Goal: Manage account settings

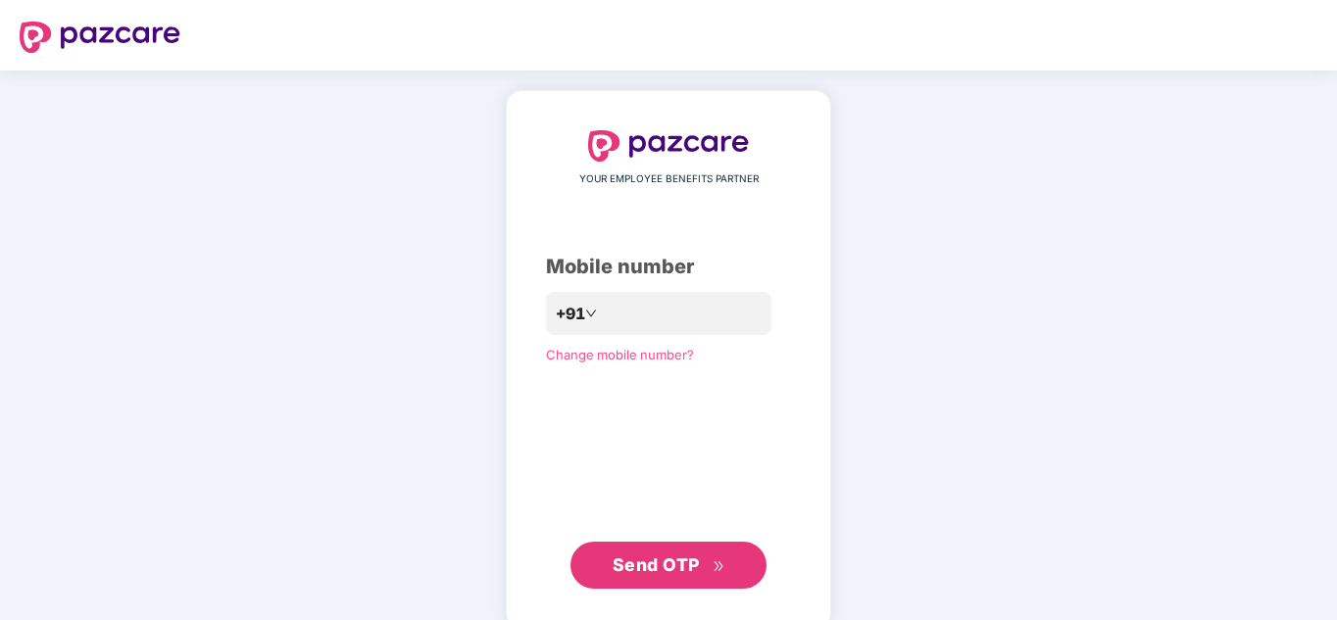
click at [979, 292] on div "YOUR EMPLOYEE BENEFITS PARTNER Mobile number +91 Change mobile number? Send OTP" at bounding box center [668, 360] width 1337 height 578
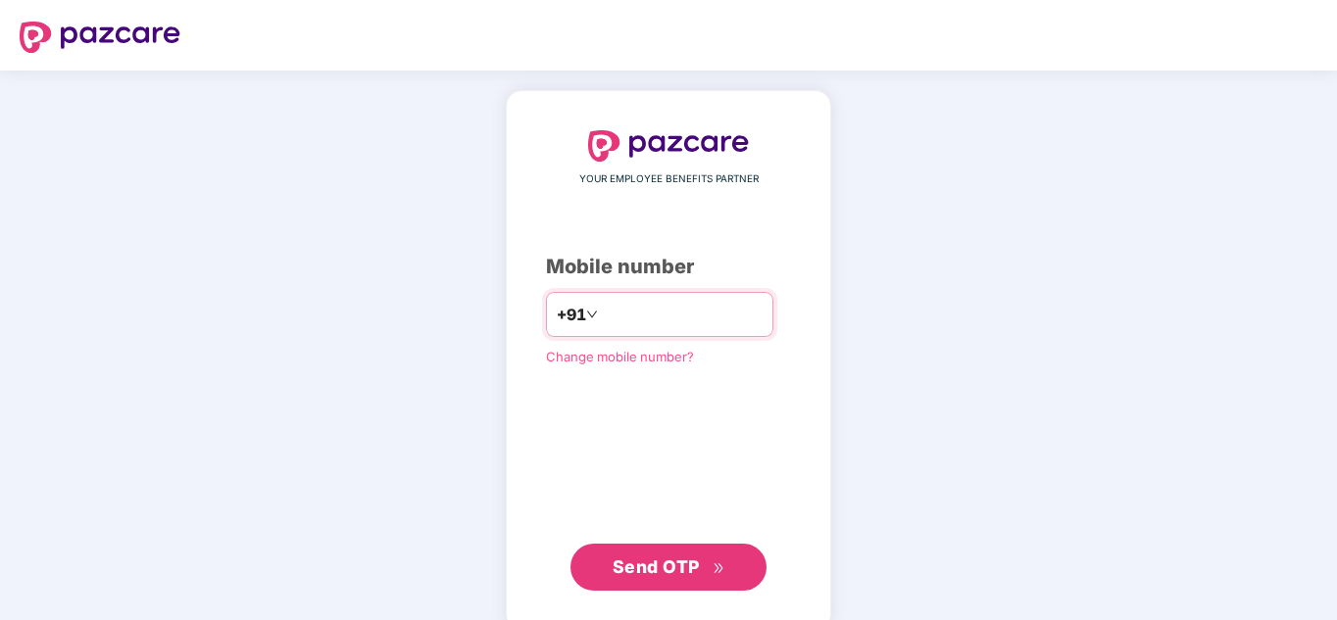
click at [714, 326] on input "number" at bounding box center [682, 314] width 161 height 31
click at [587, 315] on icon "down" at bounding box center [592, 315] width 10 height 7
click at [627, 306] on input "number" at bounding box center [682, 314] width 161 height 31
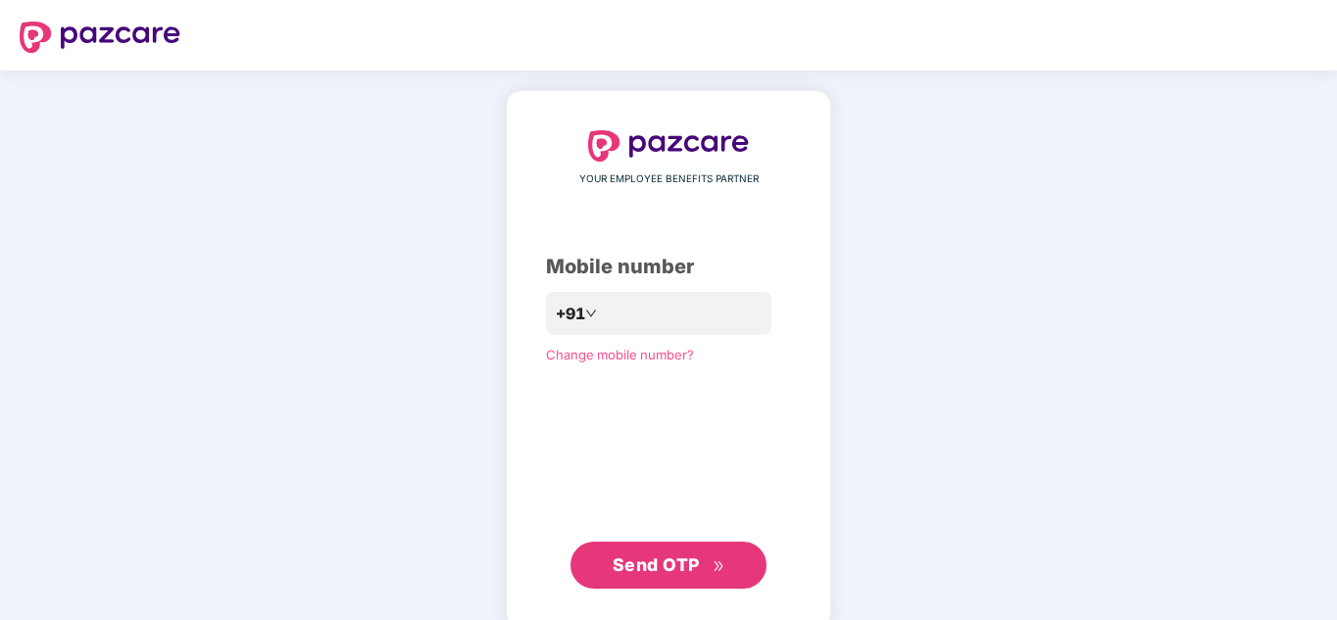
click at [370, 245] on div "YOUR EMPLOYEE BENEFITS PARTNER Mobile number +91 Change mobile number? Send OTP" at bounding box center [668, 360] width 1337 height 578
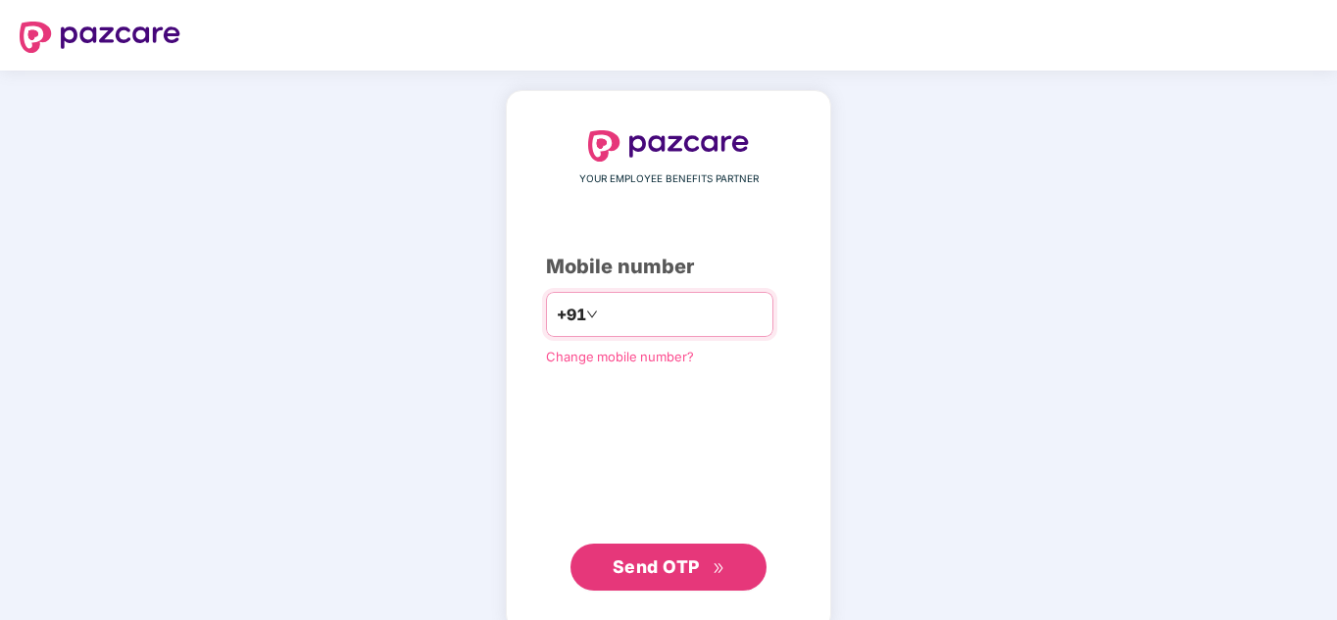
click at [613, 321] on input "number" at bounding box center [682, 314] width 161 height 31
